Goal: Task Accomplishment & Management: Manage account settings

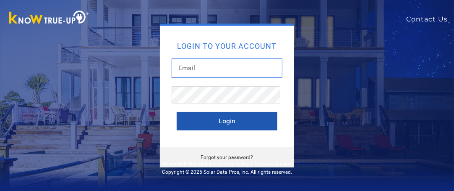
type input "[EMAIL_ADDRESS][DOMAIN_NAME]"
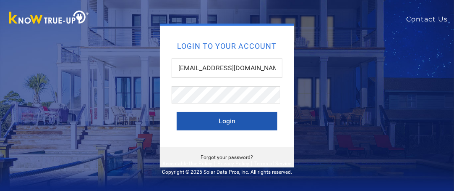
click at [232, 123] on button "Login" at bounding box center [227, 121] width 101 height 18
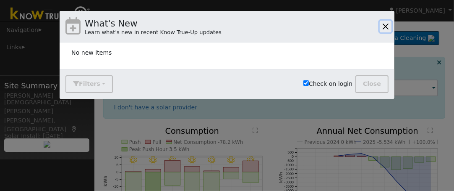
click at [387, 22] on button "button" at bounding box center [386, 27] width 12 height 12
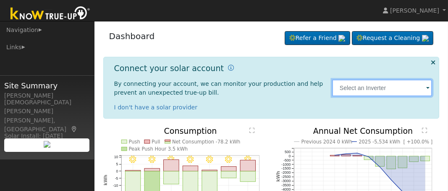
click at [374, 84] on input "text" at bounding box center [382, 87] width 100 height 17
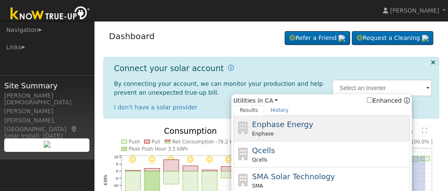
click at [284, 120] on span "Enphase Energy" at bounding box center [282, 124] width 61 height 9
type input "Enphase"
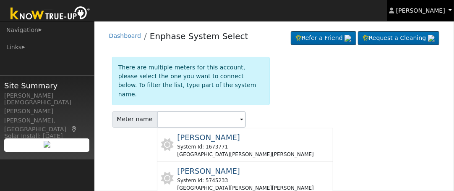
click at [445, 10] on span "[PERSON_NAME]" at bounding box center [420, 10] width 49 height 7
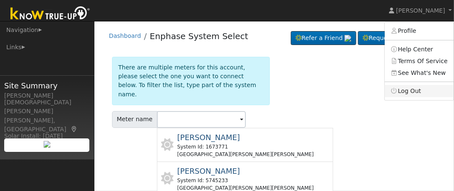
click at [416, 85] on link "Log Out" at bounding box center [419, 91] width 69 height 12
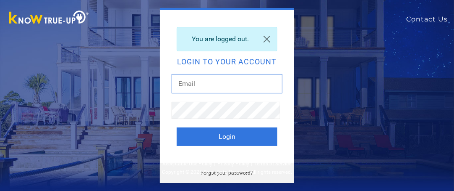
type input "[EMAIL_ADDRESS][DOMAIN_NAME]"
click at [216, 80] on input "LALTIZIO@SBCGLOBAL.NET" at bounding box center [227, 83] width 111 height 19
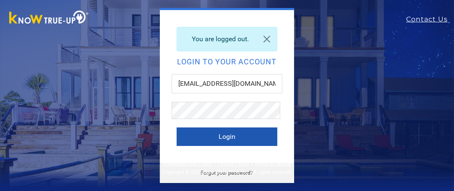
click at [226, 131] on button "Login" at bounding box center [227, 136] width 101 height 18
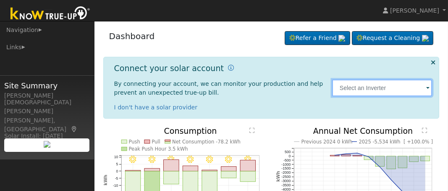
click at [428, 82] on input "text" at bounding box center [382, 87] width 100 height 17
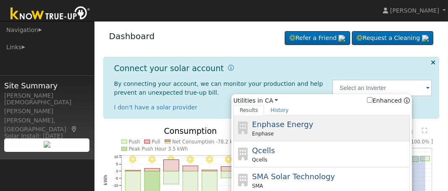
click at [277, 120] on span "Enphase Energy" at bounding box center [282, 124] width 61 height 9
type input "Enphase"
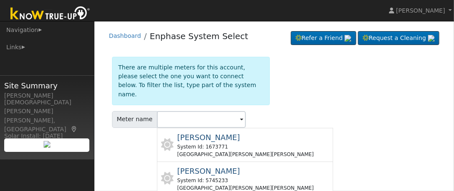
drag, startPoint x: 385, startPoint y: 89, endPoint x: 432, endPoint y: 3, distance: 98.9
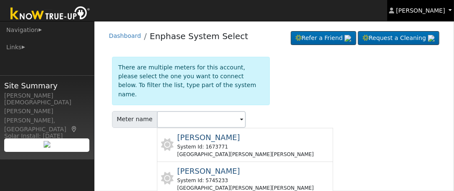
click at [385, 89] on div "There are multiple meters for this account, please select the one you want to c…" at bounding box center [274, 95] width 334 height 77
click at [432, 6] on link "[PERSON_NAME]" at bounding box center [421, 10] width 67 height 21
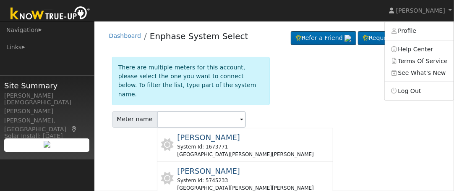
click at [343, 77] on div "There are multiple meters for this account, please select the one you want to c…" at bounding box center [274, 95] width 334 height 77
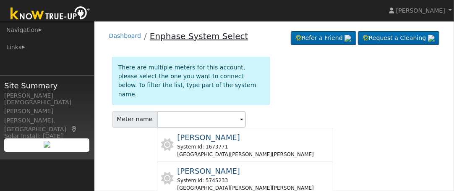
click at [178, 34] on link "Enphase System Select" at bounding box center [199, 36] width 99 height 10
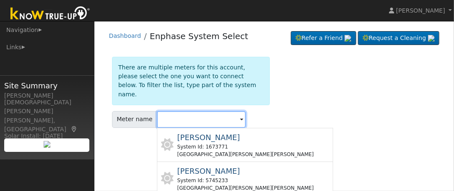
click at [208, 111] on input "text" at bounding box center [201, 119] width 89 height 17
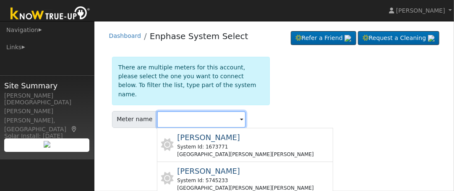
click at [195, 111] on input "text" at bounding box center [201, 119] width 89 height 17
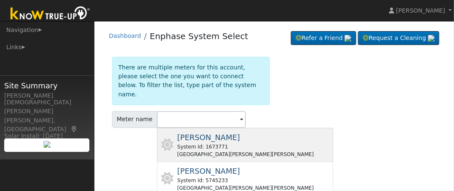
click at [197, 143] on div "System Id: 1673771" at bounding box center [245, 147] width 137 height 8
type input "Mike Nelson"
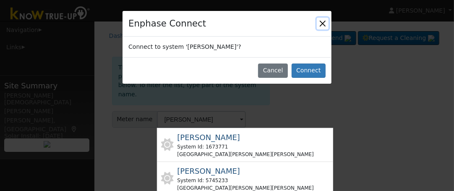
click at [322, 18] on button "Close" at bounding box center [323, 24] width 12 height 12
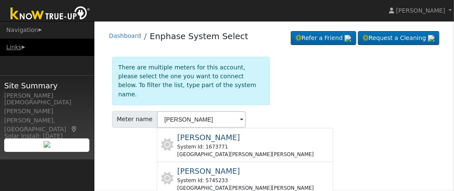
click at [18, 45] on link "Links" at bounding box center [47, 47] width 94 height 17
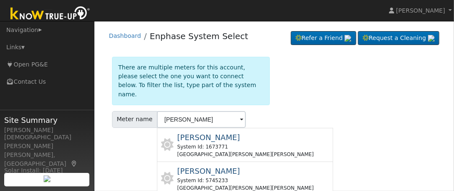
click at [320, 89] on div "There are multiple meters for this account, please select the one you want to c…" at bounding box center [274, 95] width 334 height 77
click at [385, 136] on div "User Profile First name Last name Email Email Notifications No Emails No Emails…" at bounding box center [274, 106] width 360 height 170
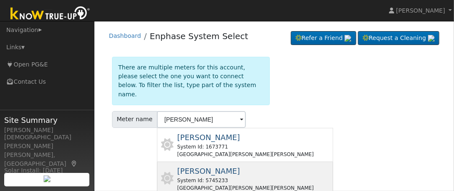
click at [196, 176] on div "System Id: 5745233" at bounding box center [245, 180] width 137 height 8
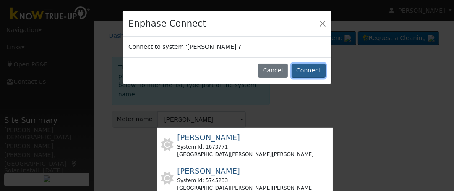
click at [318, 63] on button "Connect" at bounding box center [309, 70] width 34 height 14
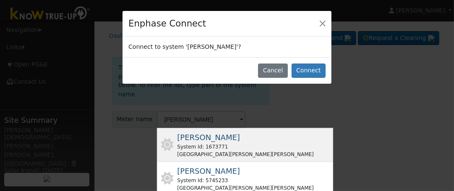
click at [189, 143] on div "System Id: 1673771" at bounding box center [245, 147] width 137 height 8
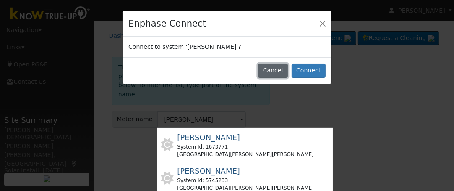
click at [284, 63] on button "Cancel" at bounding box center [273, 70] width 30 height 14
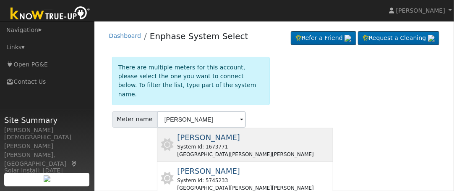
click at [187, 133] on span "Mike Nelson" at bounding box center [208, 137] width 63 height 9
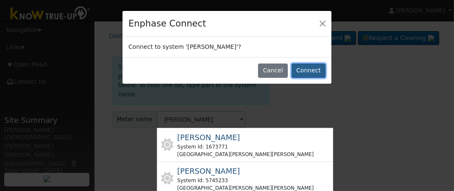
click at [318, 63] on button "Connect" at bounding box center [309, 70] width 34 height 14
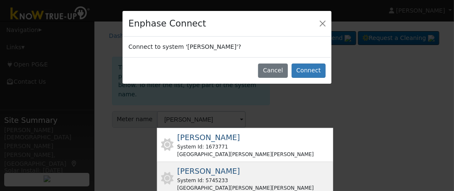
click at [177, 166] on span "Mike Nelson" at bounding box center [208, 170] width 63 height 9
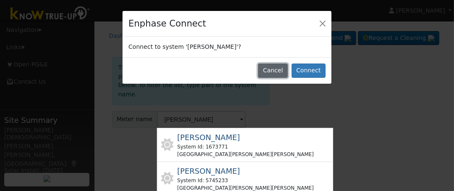
click at [288, 63] on button "Cancel" at bounding box center [273, 70] width 30 height 14
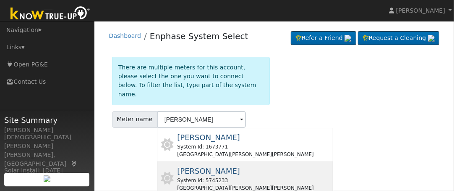
click at [196, 176] on div "System Id: 5745233" at bounding box center [245, 180] width 137 height 8
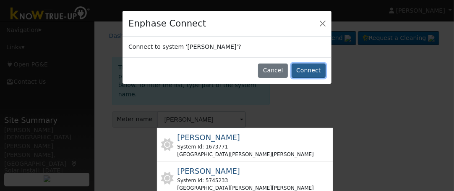
click at [317, 63] on button "Connect" at bounding box center [309, 70] width 34 height 14
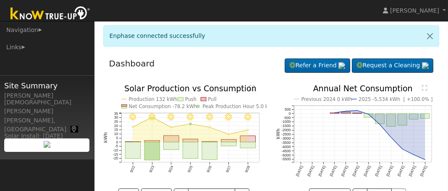
click at [71, 126] on icon at bounding box center [75, 129] width 8 height 6
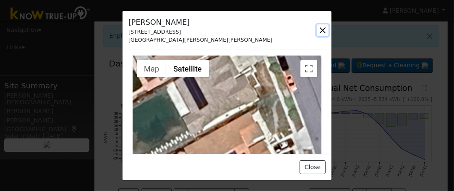
click at [324, 24] on button "button" at bounding box center [323, 30] width 12 height 12
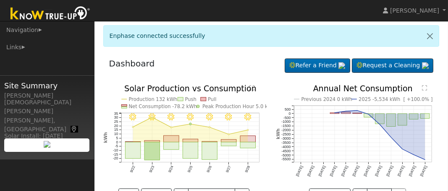
click at [71, 126] on icon at bounding box center [75, 129] width 8 height 6
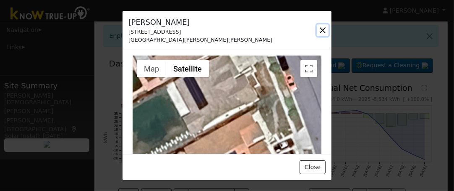
click at [321, 25] on button "button" at bounding box center [323, 30] width 12 height 12
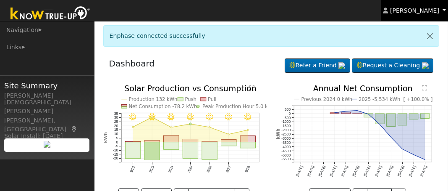
click at [432, 10] on span "[PERSON_NAME]" at bounding box center [414, 10] width 49 height 7
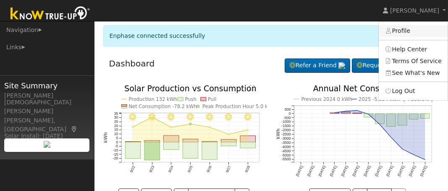
click at [417, 29] on link "Profile" at bounding box center [413, 31] width 69 height 12
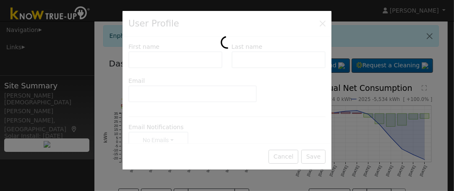
type input "[PERSON_NAME]"
type input "[EMAIL_ADDRESS][DOMAIN_NAME]"
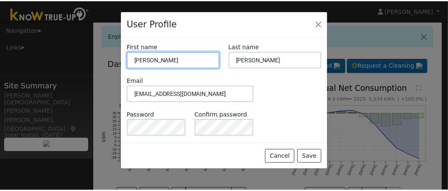
scroll to position [42, 0]
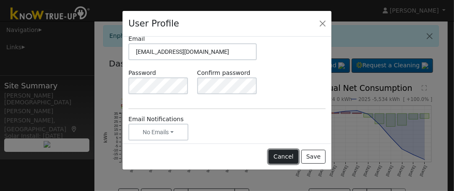
click at [294, 149] on button "Cancel" at bounding box center [284, 156] width 30 height 14
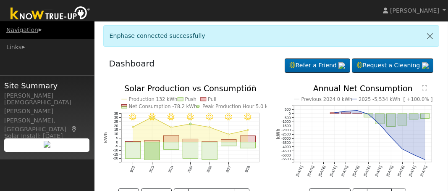
click at [18, 28] on link "Navigation" at bounding box center [47, 29] width 94 height 17
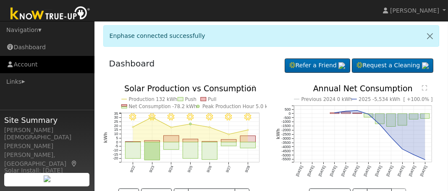
click at [24, 60] on link "Account" at bounding box center [47, 64] width 94 height 17
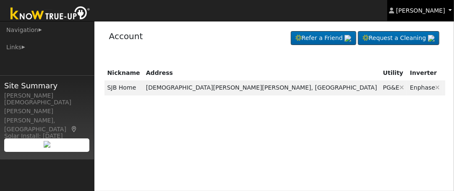
click at [450, 10] on link "[PERSON_NAME]" at bounding box center [421, 10] width 67 height 21
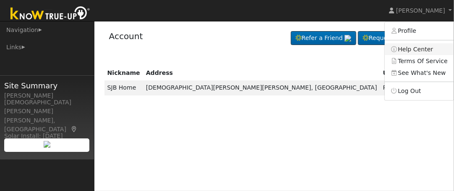
click at [424, 44] on link "Help Center" at bounding box center [419, 49] width 69 height 12
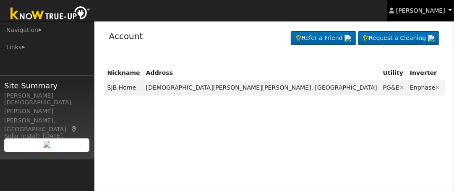
click at [451, 11] on link "[PERSON_NAME]" at bounding box center [421, 10] width 67 height 21
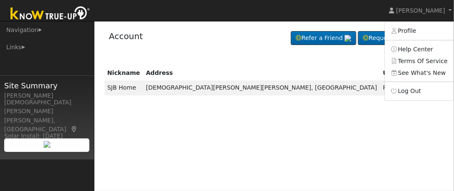
click at [265, 39] on div "Account Refer a Friend Request a Cleaning Refer a Friend" at bounding box center [274, 38] width 343 height 26
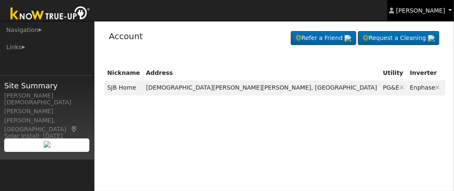
click at [428, 11] on span "[PERSON_NAME]" at bounding box center [420, 10] width 49 height 7
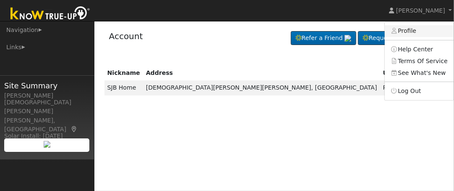
click at [425, 28] on link "Profile" at bounding box center [419, 31] width 69 height 12
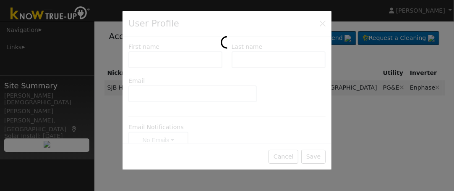
type input "[PERSON_NAME]"
type input "[EMAIL_ADDRESS][DOMAIN_NAME]"
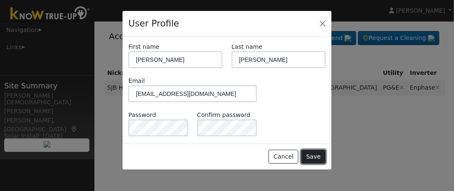
click at [318, 149] on button "Save" at bounding box center [313, 156] width 24 height 14
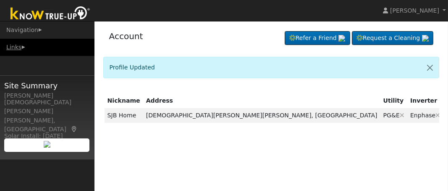
click at [13, 43] on link "Links" at bounding box center [47, 47] width 94 height 17
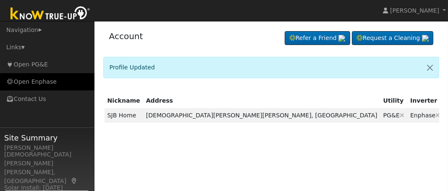
click at [23, 76] on link "Open Enphase" at bounding box center [47, 81] width 94 height 17
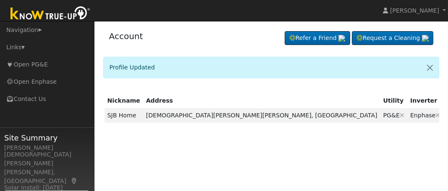
click at [194, 147] on div "Nickname Address Utility Inverter True-Up SJB Home [GEOGRAPHIC_DATA][PERSON_NAM…" at bounding box center [271, 141] width 336 height 114
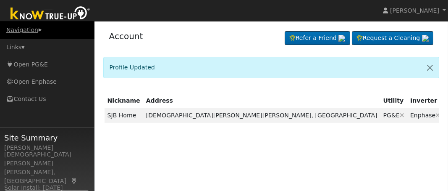
click at [18, 31] on link "Navigation" at bounding box center [47, 29] width 94 height 17
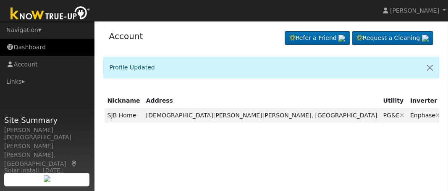
click at [16, 45] on link "Dashboard" at bounding box center [47, 47] width 94 height 17
